Goal: Task Accomplishment & Management: Manage account settings

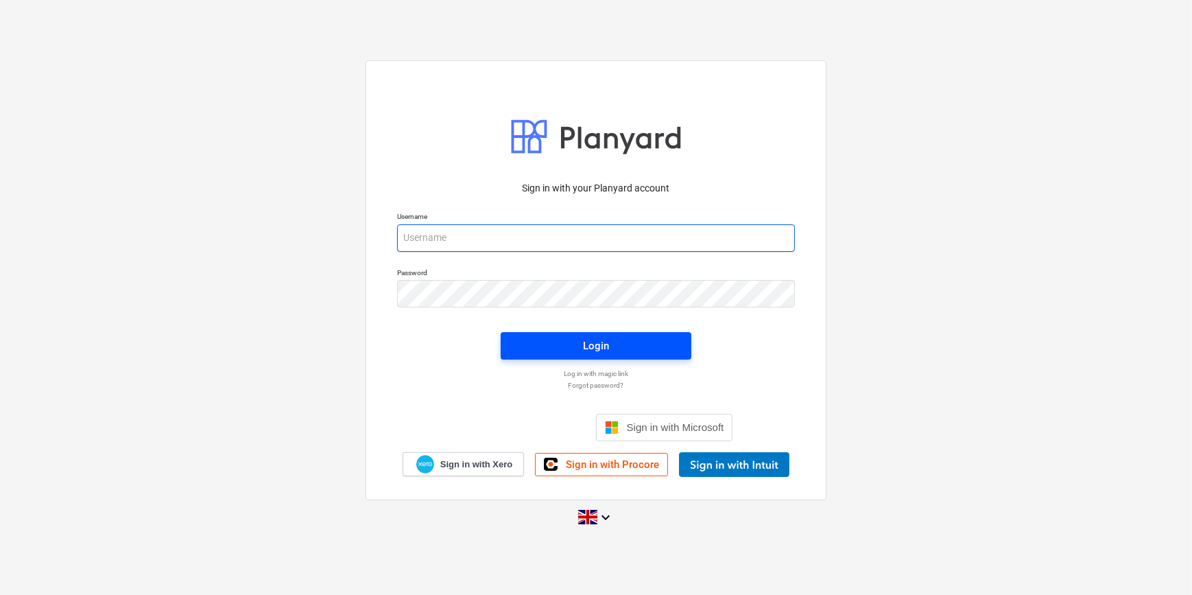
type input "[PERSON_NAME][EMAIL_ADDRESS][PERSON_NAME][DOMAIN_NAME]"
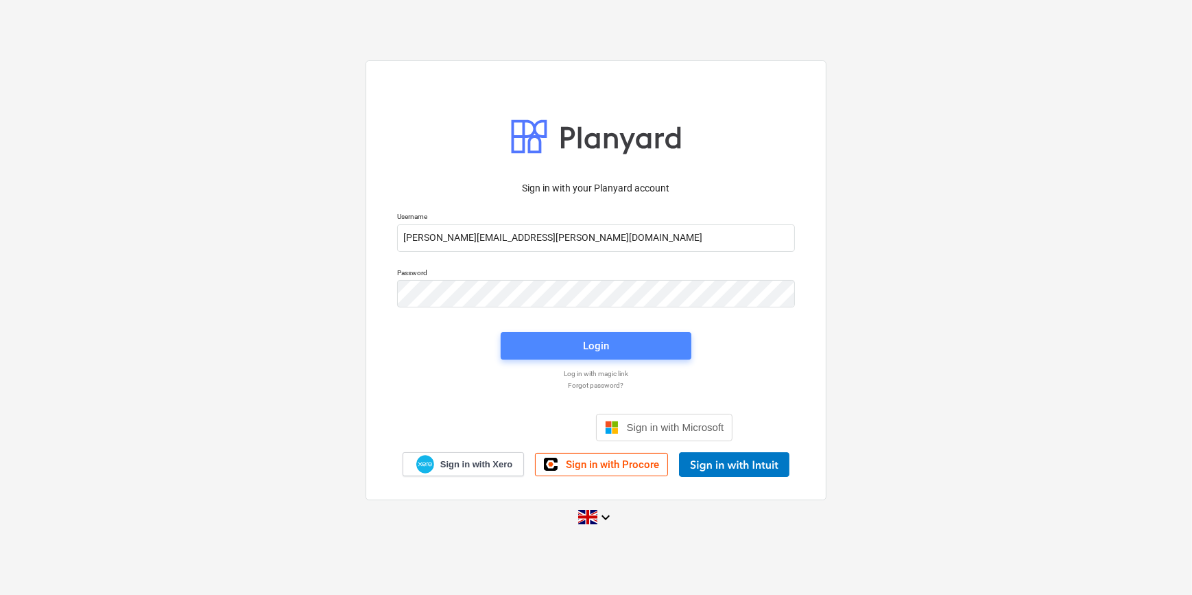
click at [573, 349] on span "Login" at bounding box center [596, 346] width 158 height 18
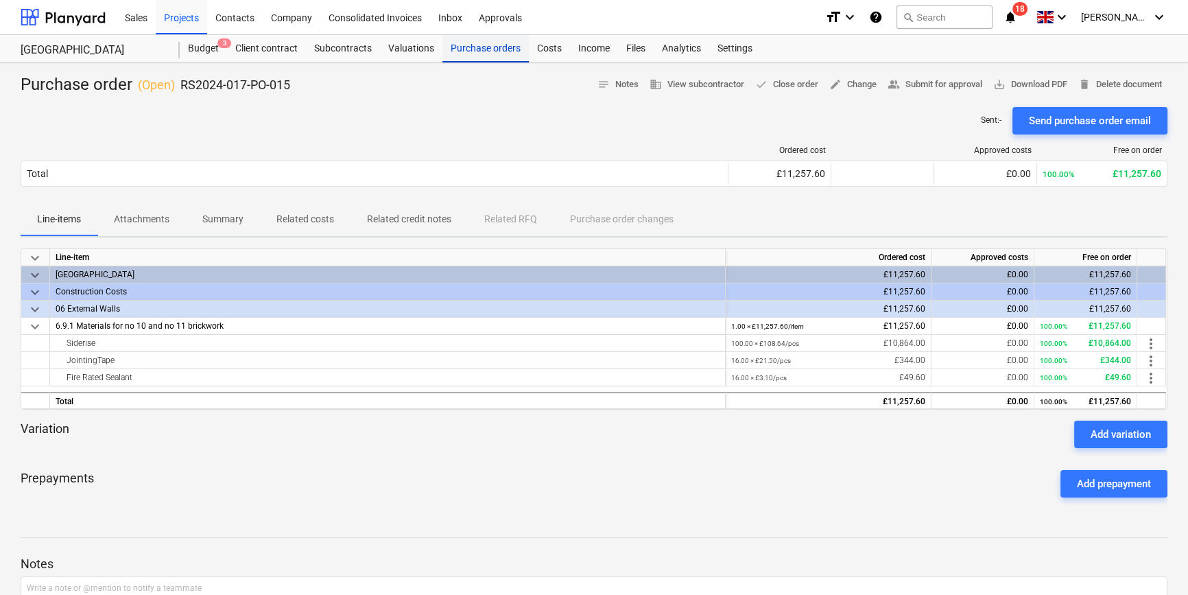
click at [493, 51] on div "Purchase orders" at bounding box center [486, 48] width 86 height 27
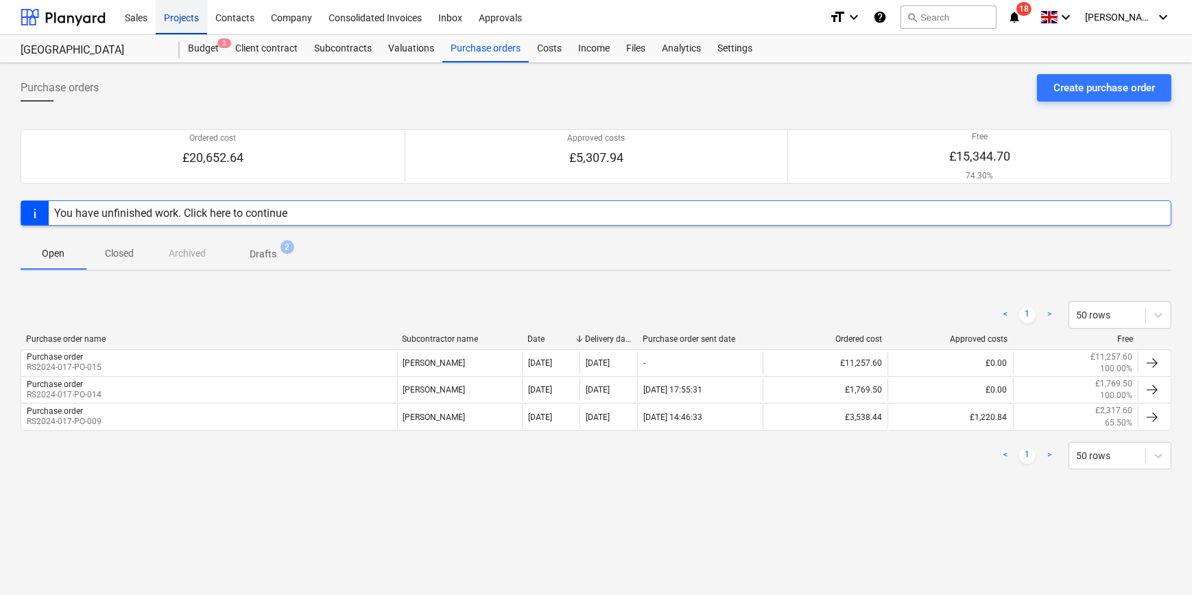
click at [172, 16] on div "Projects" at bounding box center [181, 16] width 51 height 35
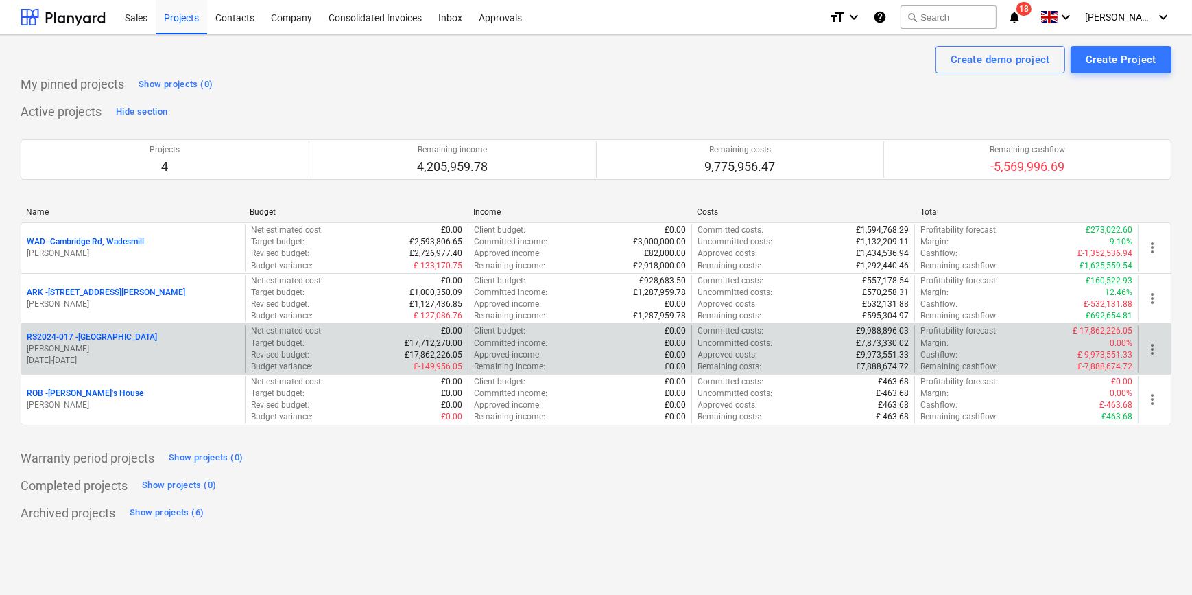
click at [148, 338] on div "RS2024-017 - [GEOGRAPHIC_DATA]" at bounding box center [133, 337] width 213 height 12
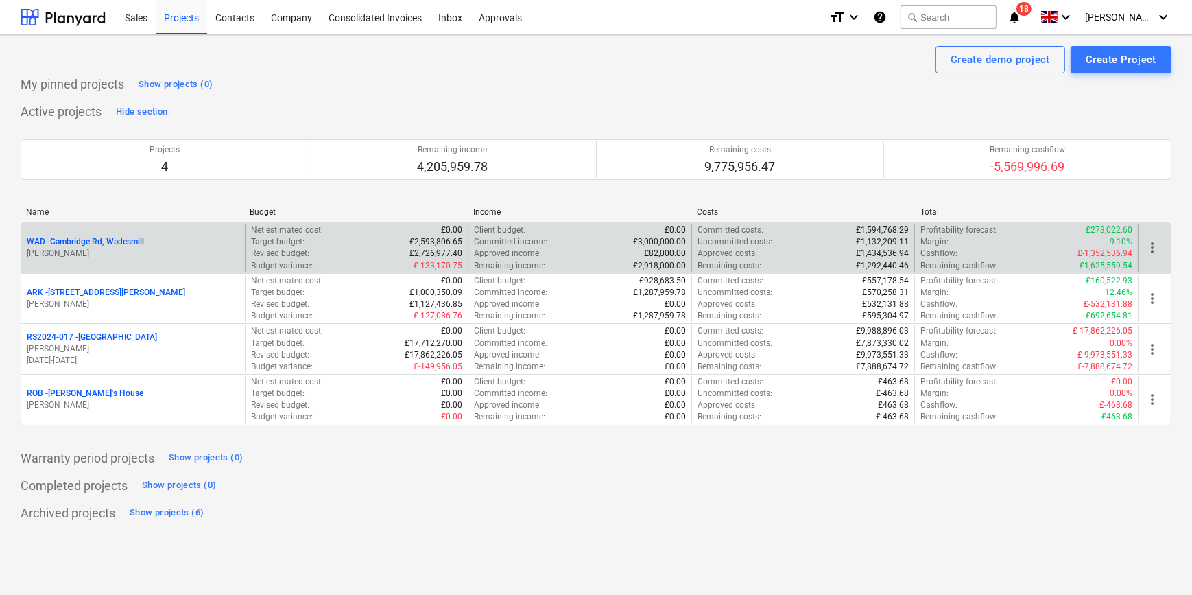
click at [138, 249] on p "[PERSON_NAME]" at bounding box center [133, 254] width 213 height 12
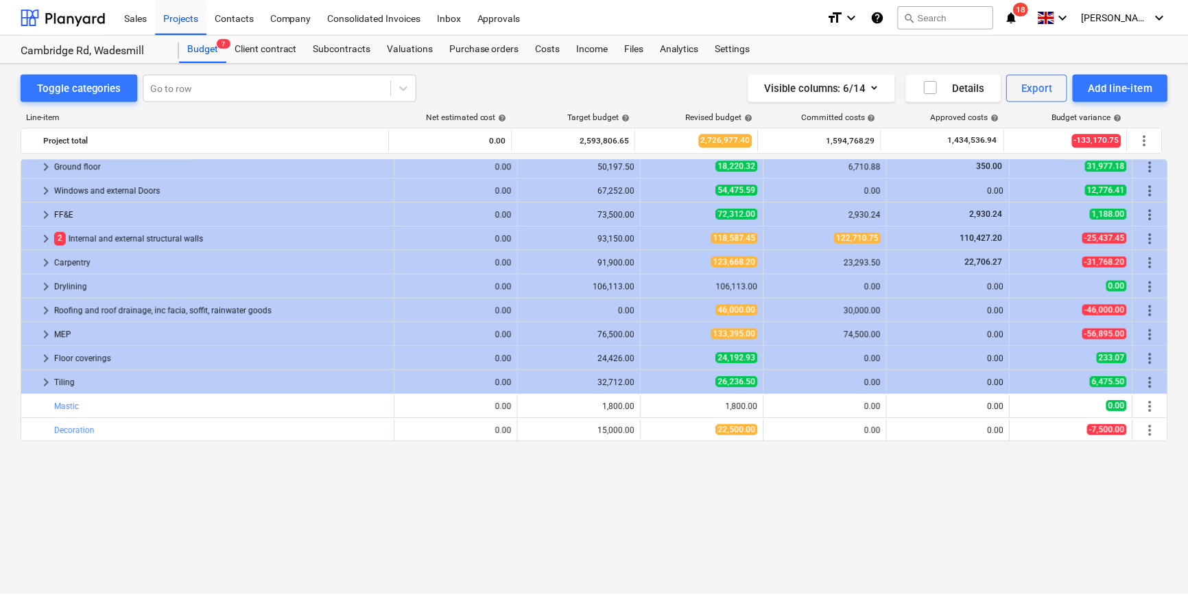
scroll to position [409, 0]
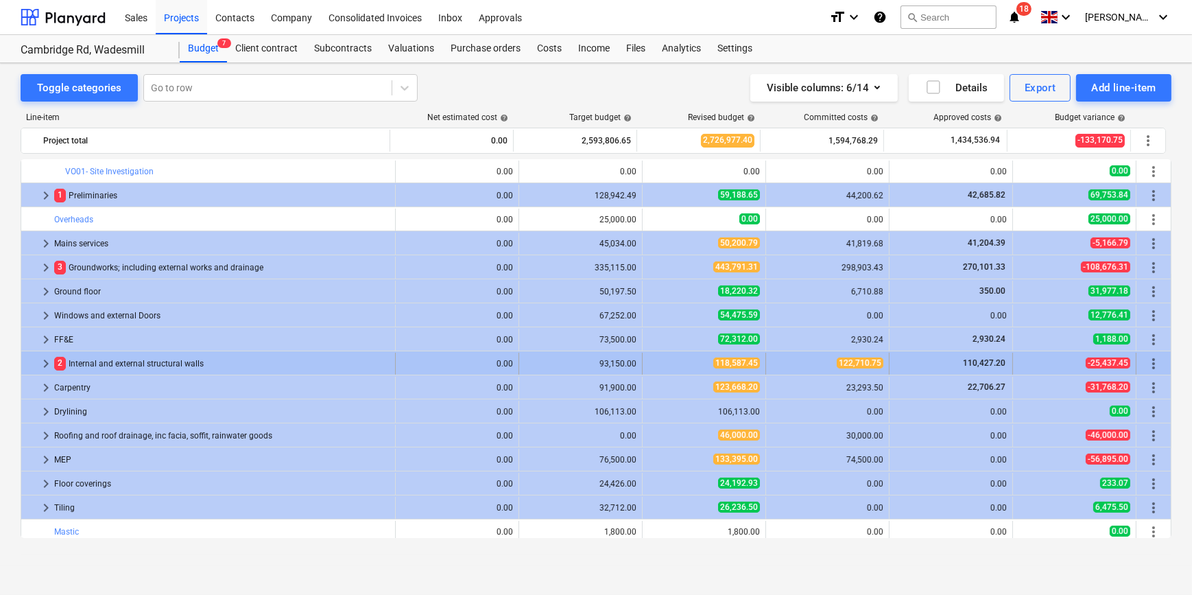
click at [47, 364] on span "keyboard_arrow_right" at bounding box center [46, 363] width 16 height 16
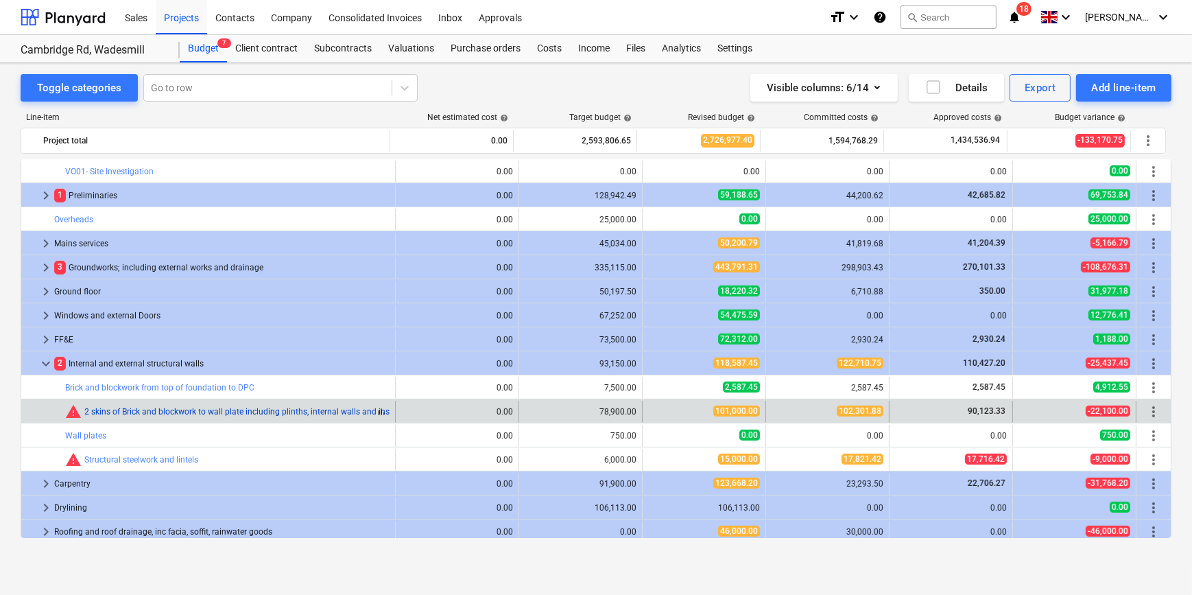
click at [163, 412] on link "2 skins of Brick and blockwork to wall plate including plinths, internal walls …" at bounding box center [249, 412] width 331 height 10
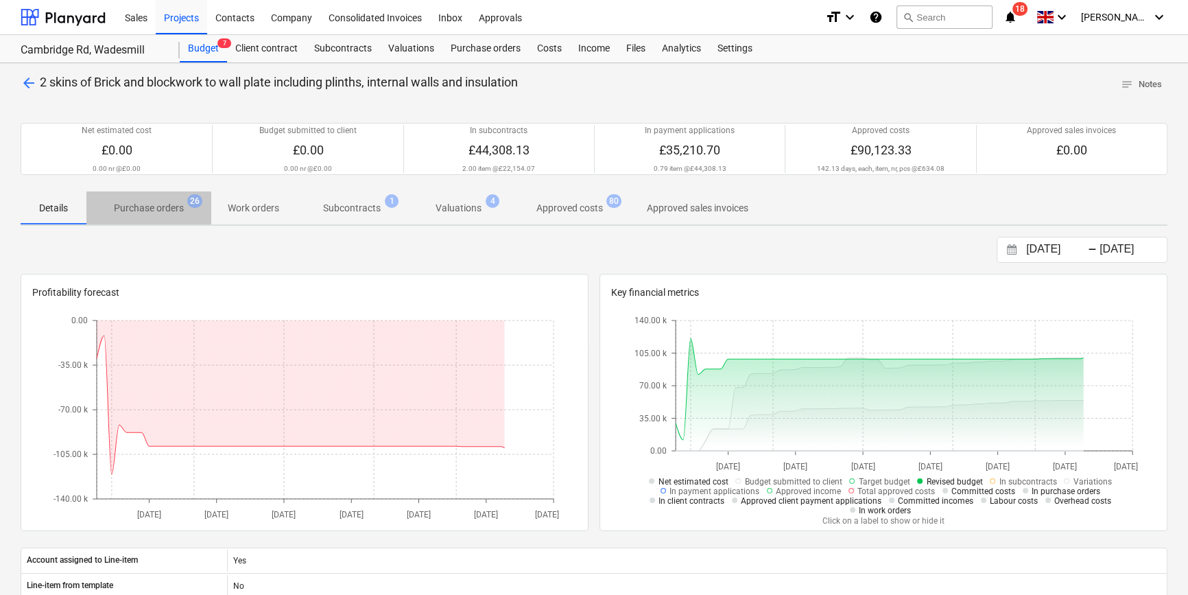
click at [182, 199] on span "Purchase orders 26" at bounding box center [148, 208] width 125 height 25
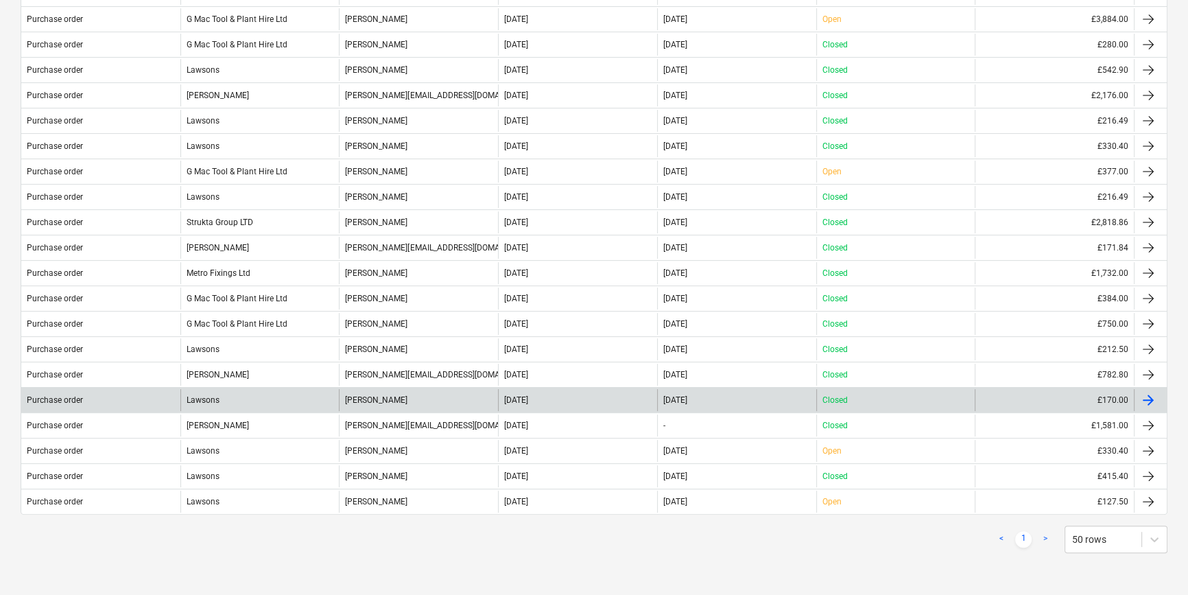
scroll to position [436, 0]
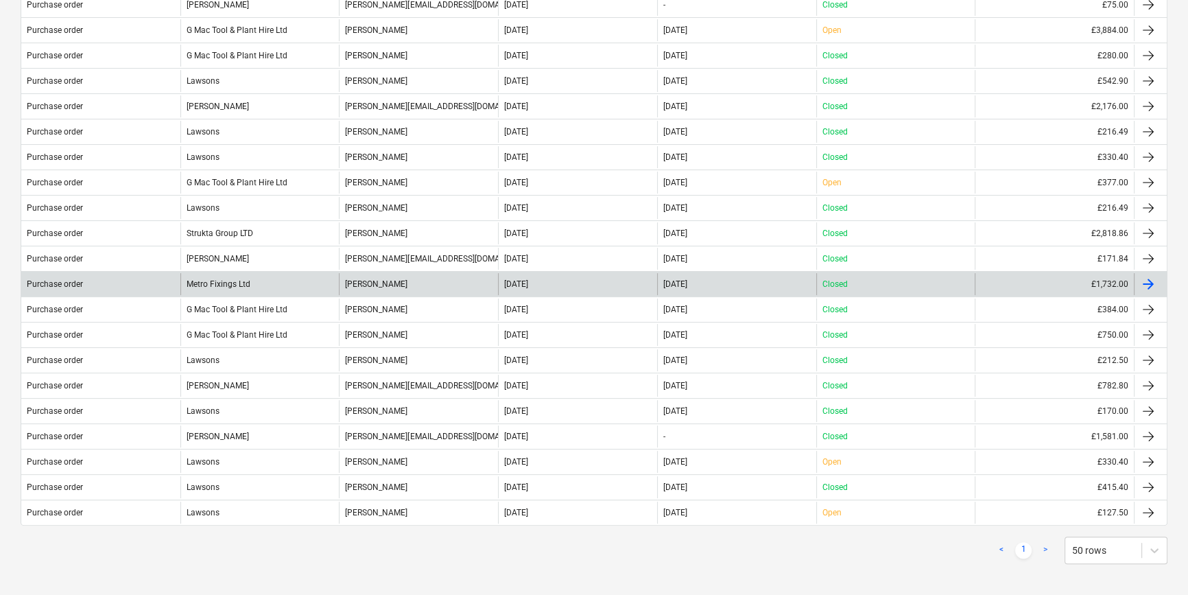
click at [224, 285] on div "Metro Fixings Ltd" at bounding box center [259, 284] width 159 height 22
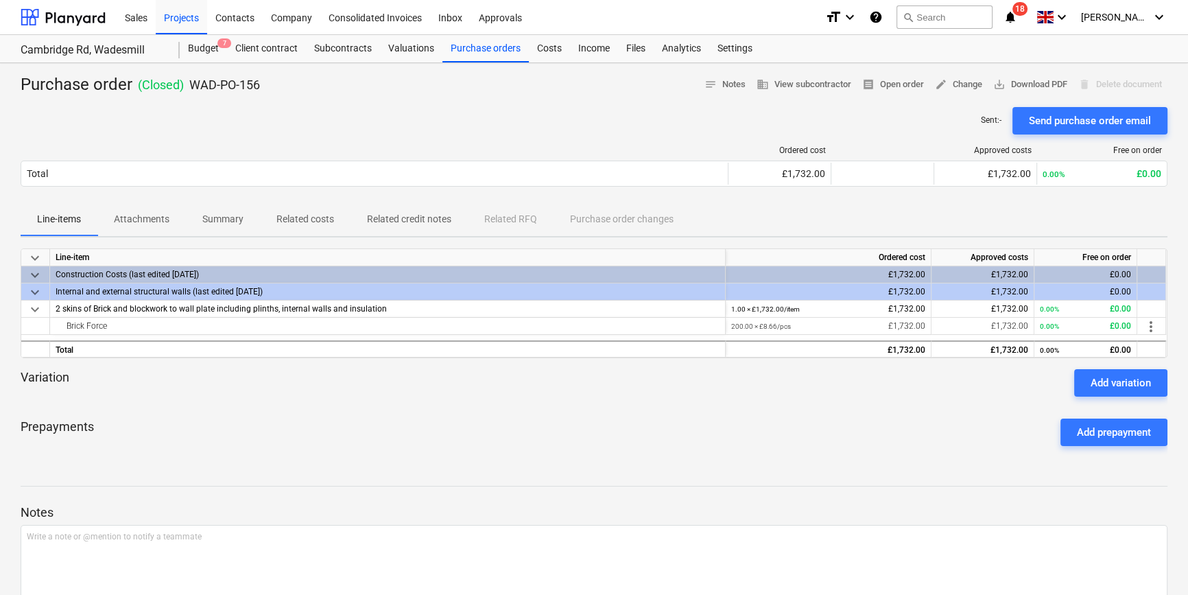
click at [165, 213] on p "Attachments" at bounding box center [142, 219] width 56 height 14
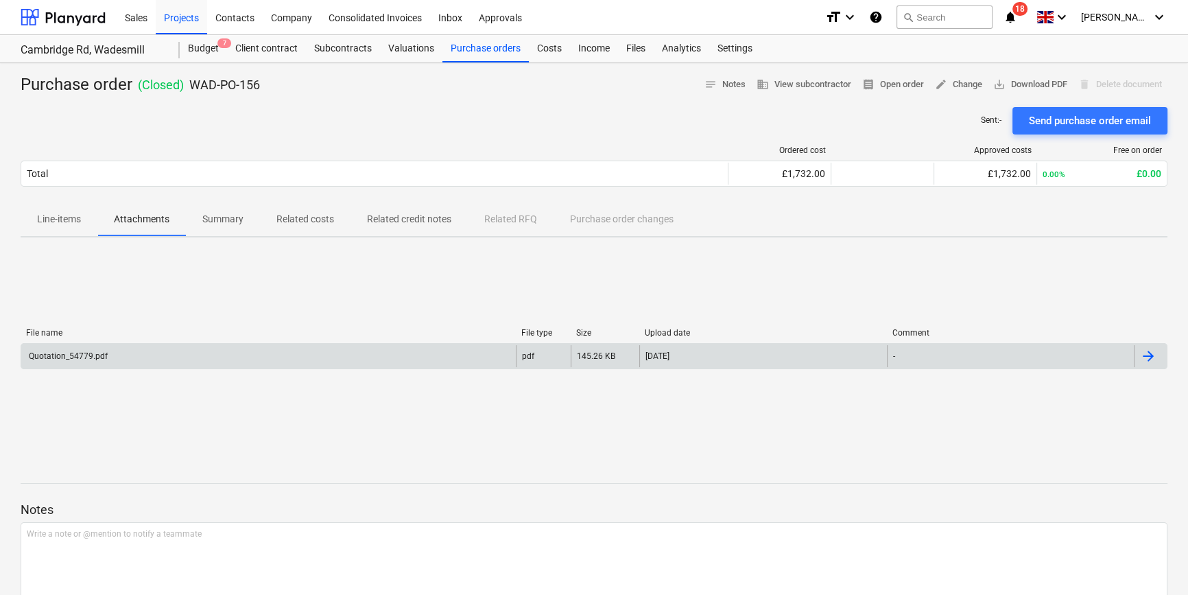
click at [199, 366] on div "Quotation_54779.pdf" at bounding box center [268, 356] width 495 height 22
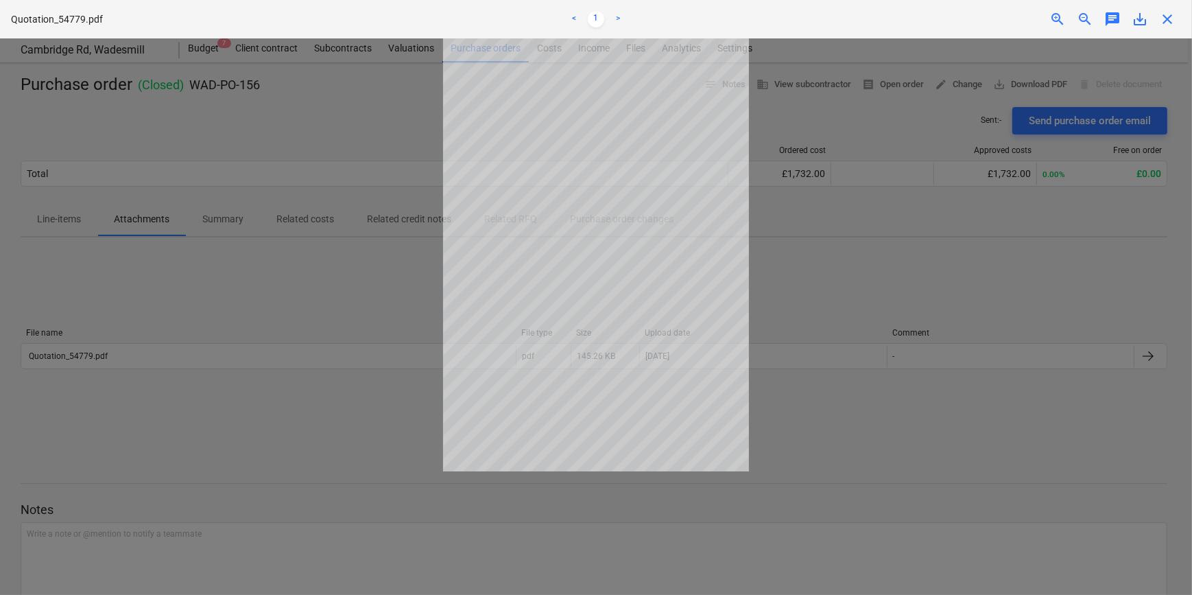
click at [893, 299] on div at bounding box center [596, 316] width 1192 height 556
click at [1170, 23] on span "close" at bounding box center [1167, 19] width 16 height 16
